Goal: Information Seeking & Learning: Learn about a topic

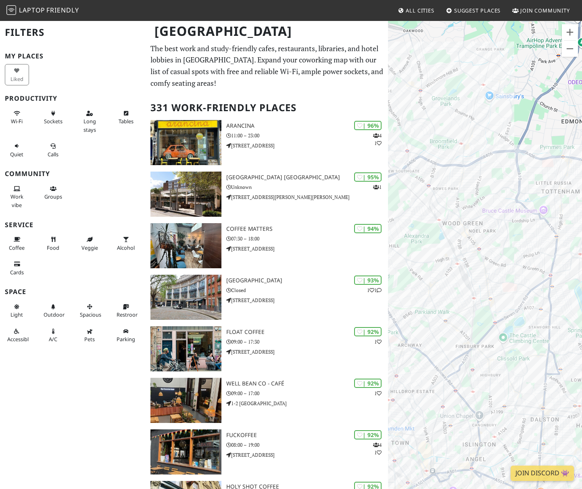
drag, startPoint x: 503, startPoint y: 272, endPoint x: 466, endPoint y: 196, distance: 84.0
click at [466, 196] on div at bounding box center [485, 264] width 194 height 489
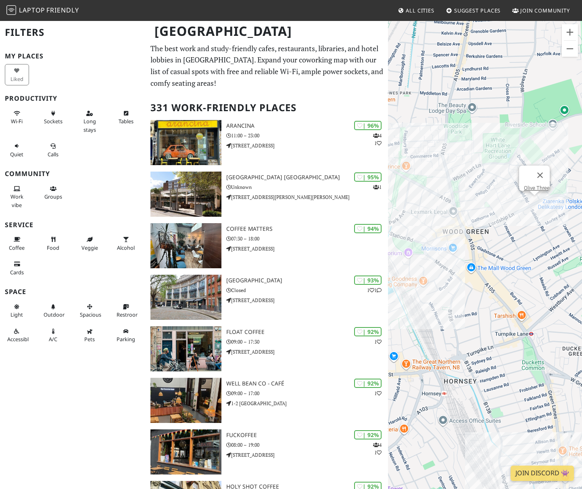
click at [533, 200] on div "Olive Three" at bounding box center [485, 264] width 194 height 489
click at [531, 185] on link "Olive Three" at bounding box center [537, 188] width 26 height 6
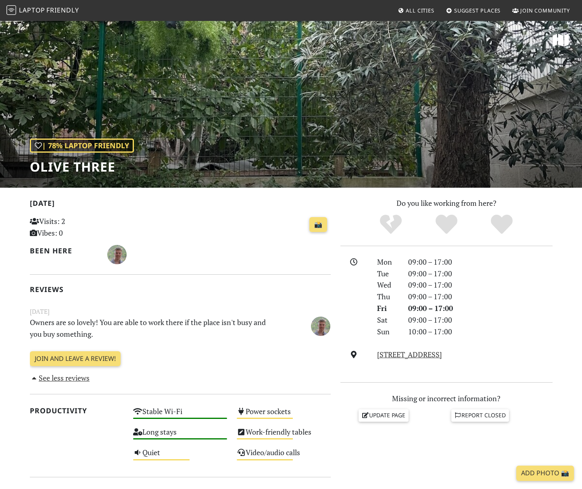
click at [36, 379] on icon at bounding box center [34, 377] width 9 height 7
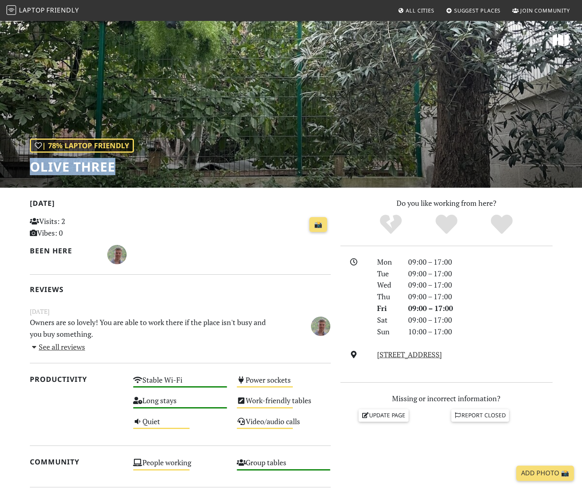
drag, startPoint x: 33, startPoint y: 168, endPoint x: 114, endPoint y: 162, distance: 82.0
click at [115, 162] on h1 "Olive Three" at bounding box center [82, 166] width 104 height 15
copy h1 "Olive Three"
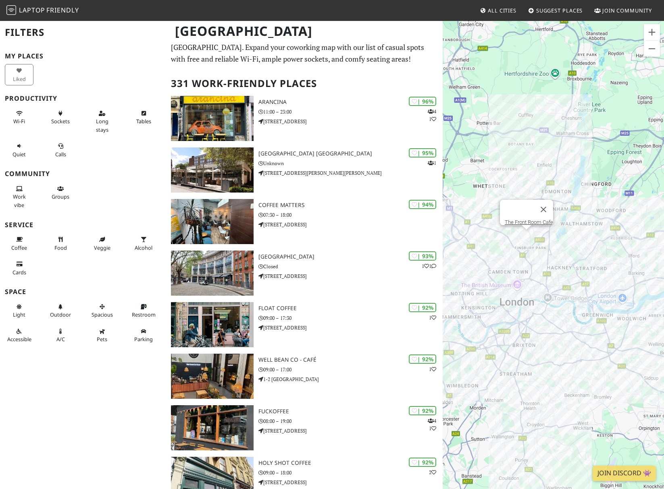
scroll to position [14, 0]
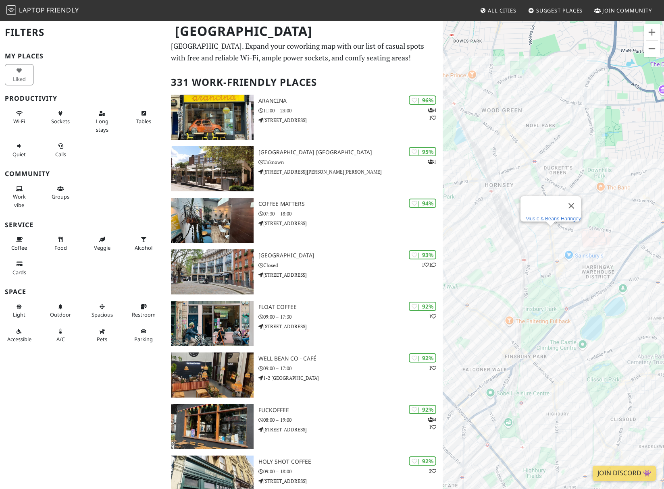
click at [542, 216] on link "Music & Beans Haringey" at bounding box center [553, 219] width 56 height 6
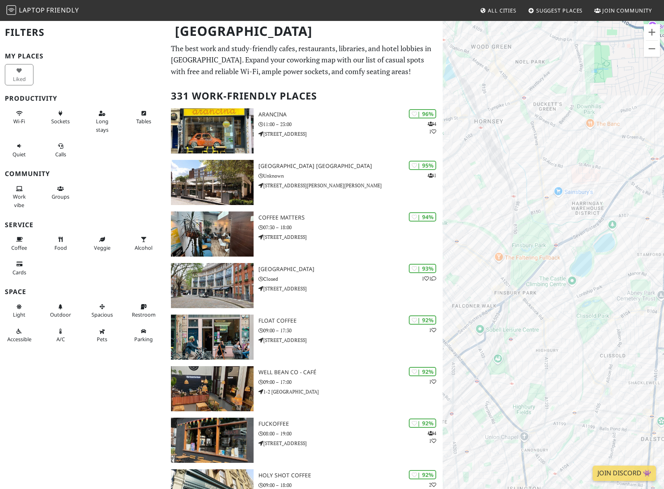
drag, startPoint x: 526, startPoint y: 239, endPoint x: 592, endPoint y: 249, distance: 67.0
click at [592, 249] on div at bounding box center [553, 264] width 221 height 489
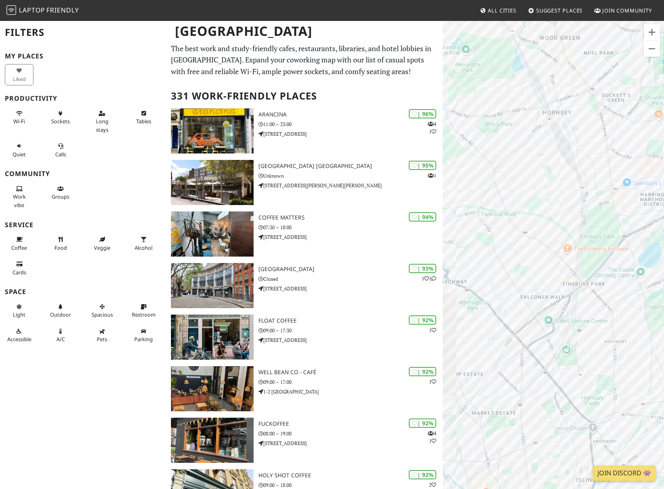
drag, startPoint x: 523, startPoint y: 241, endPoint x: 594, endPoint y: 232, distance: 71.5
click at [594, 232] on div at bounding box center [553, 264] width 221 height 489
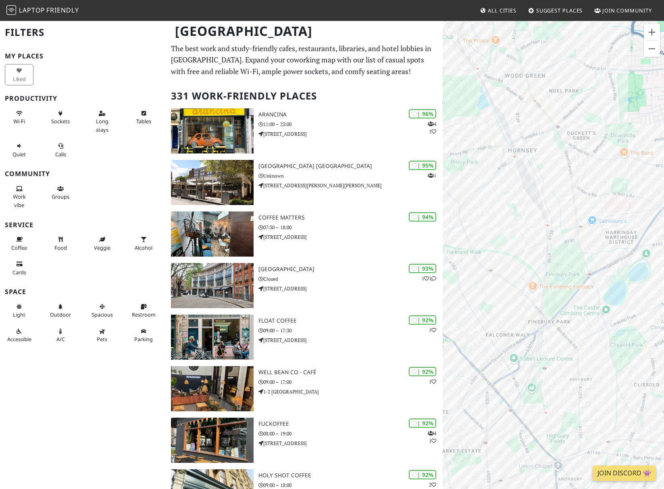
drag, startPoint x: 606, startPoint y: 197, endPoint x: 569, endPoint y: 235, distance: 52.7
click at [569, 235] on div at bounding box center [553, 264] width 221 height 489
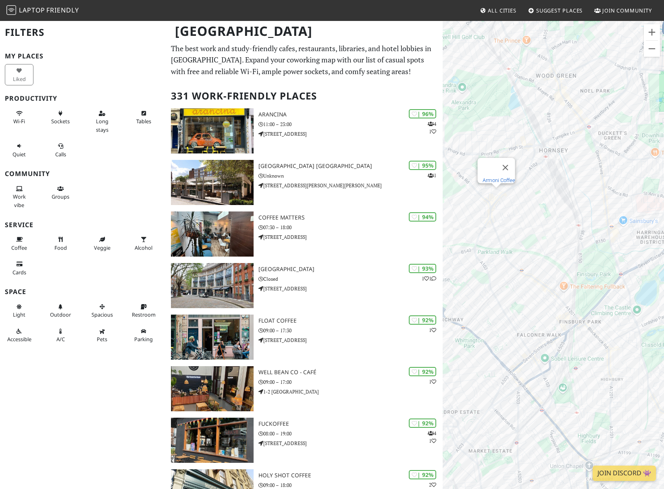
click at [497, 177] on link "Armoni Coffee" at bounding box center [498, 180] width 33 height 6
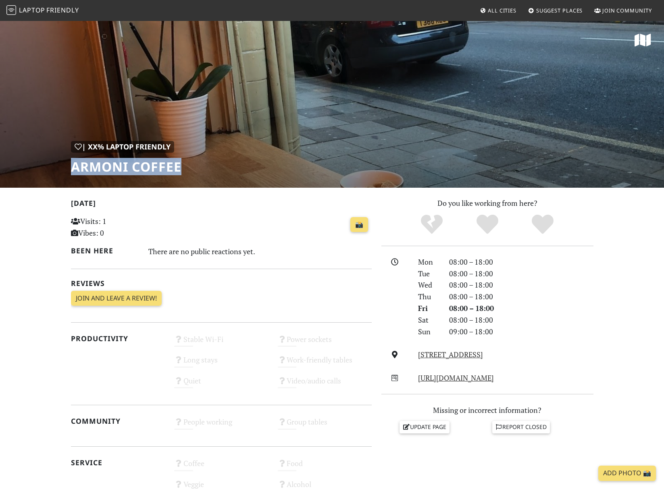
drag, startPoint x: 73, startPoint y: 167, endPoint x: 183, endPoint y: 170, distance: 110.1
click at [183, 170] on div "| XX% Laptop Friendly Armoni Coffee" at bounding box center [332, 104] width 664 height 168
copy h1 "Armoni Coffee"
